Goal: Task Accomplishment & Management: Use online tool/utility

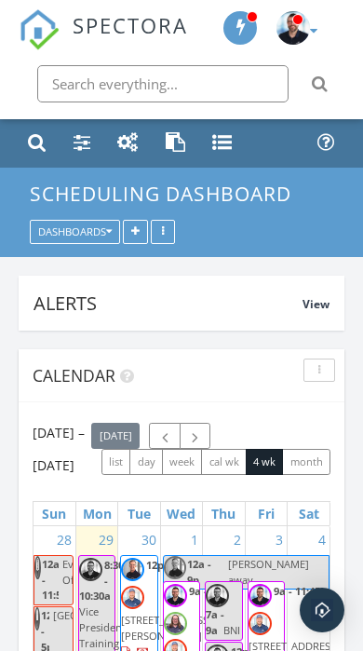
click at [119, 93] on input "text" at bounding box center [162, 83] width 251 height 37
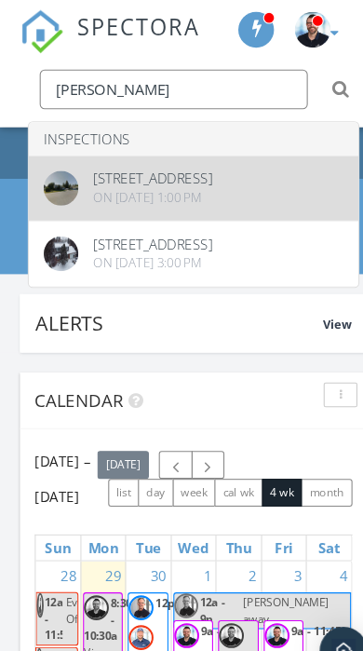
type input "[PERSON_NAME]"
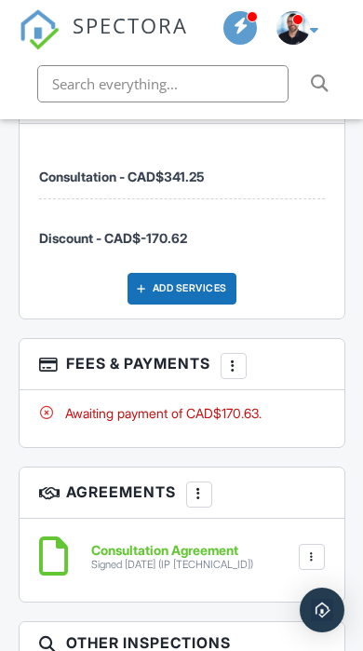
scroll to position [3538, 0]
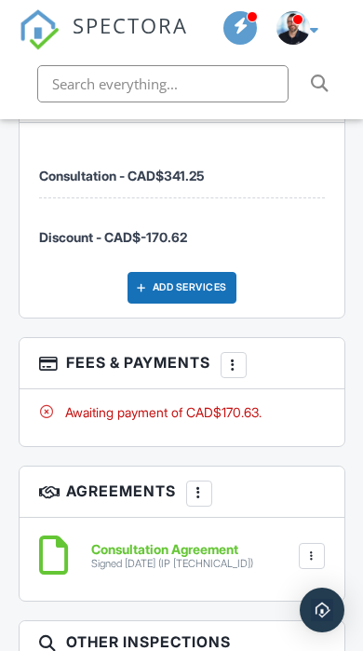
click at [240, 358] on div at bounding box center [233, 366] width 17 height 17
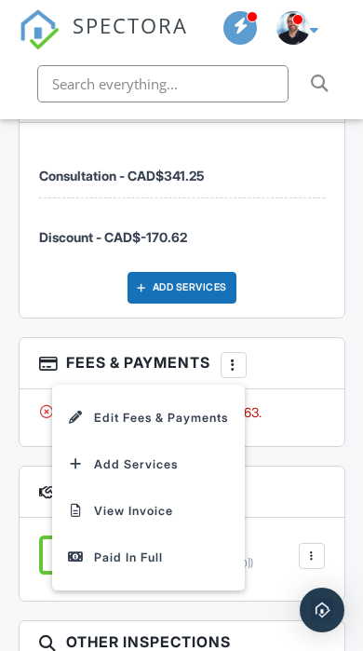
click at [313, 427] on div "People Disable Client CC Email New Inspector Client Client's Agent Listing Agen…" at bounding box center [181, 199] width 346 height 1400
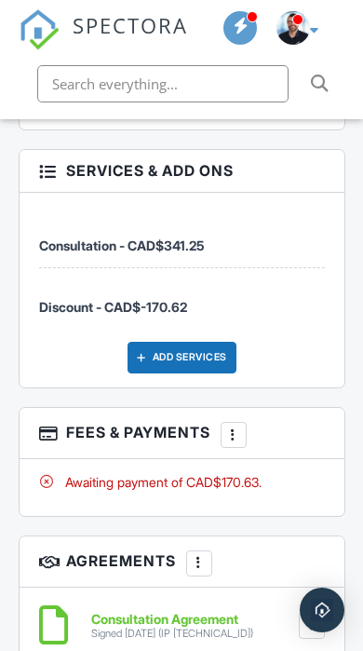
scroll to position [3469, 0]
click at [242, 427] on div at bounding box center [233, 435] width 17 height 17
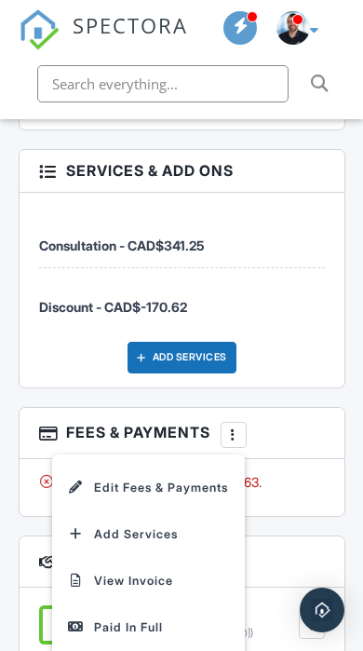
click at [175, 617] on div "Paid In Full" at bounding box center [148, 627] width 160 height 20
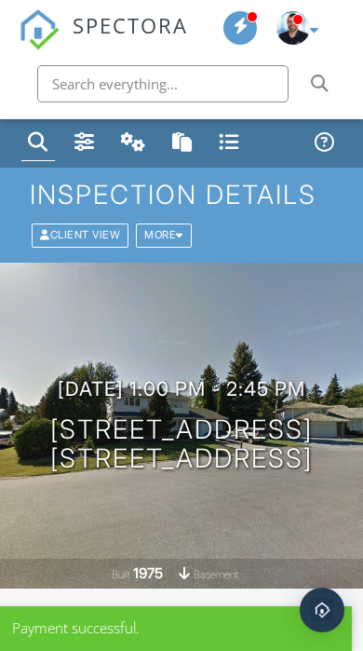
click at [246, 25] on span at bounding box center [241, 25] width 19 height 1
